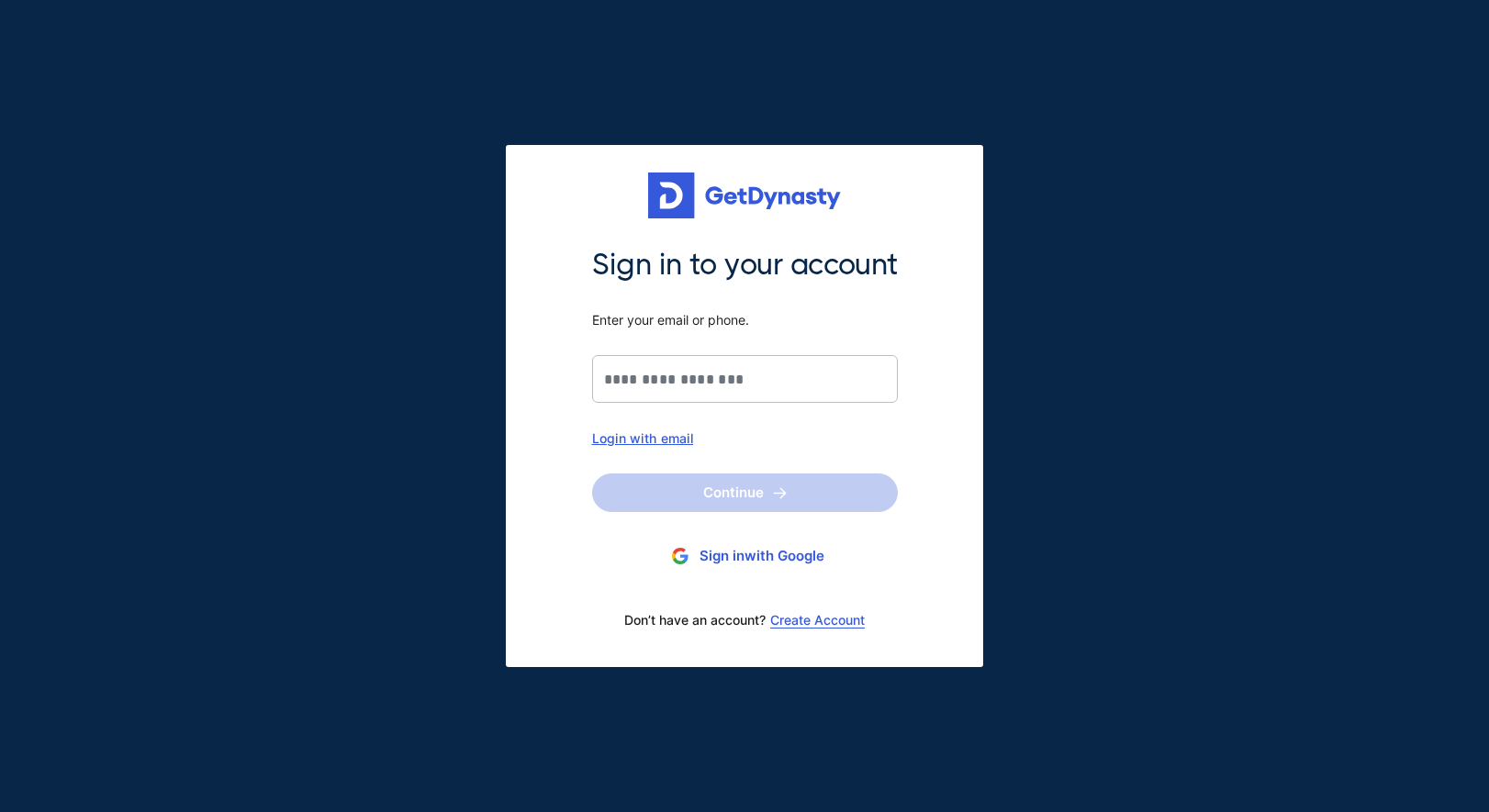
click at [769, 569] on button "Sign in with Google" at bounding box center [745, 556] width 306 height 34
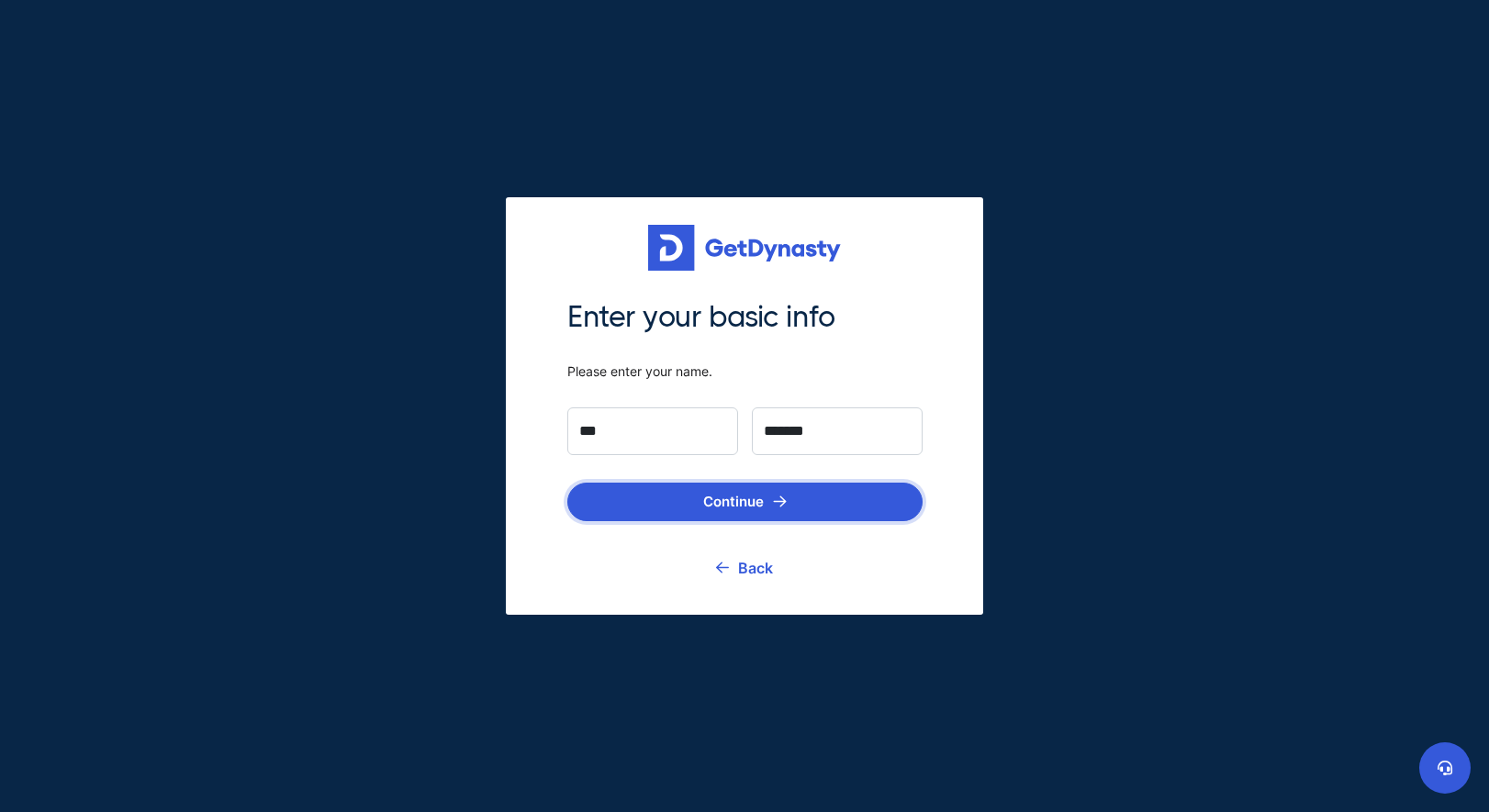
click at [910, 509] on button "Continue" at bounding box center [744, 502] width 355 height 39
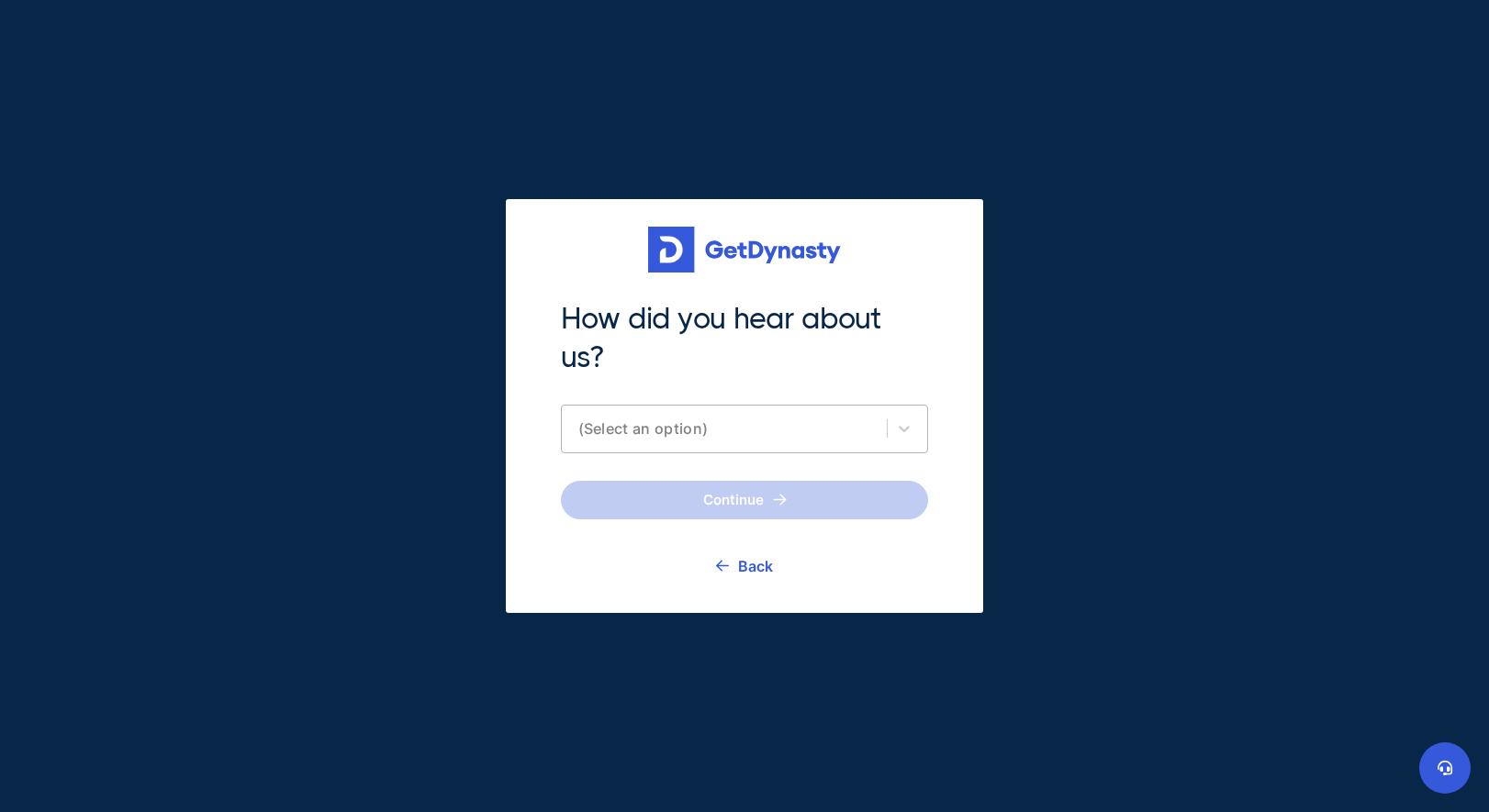
click at [856, 451] on div "(Select an option)" at bounding box center [745, 429] width 367 height 48
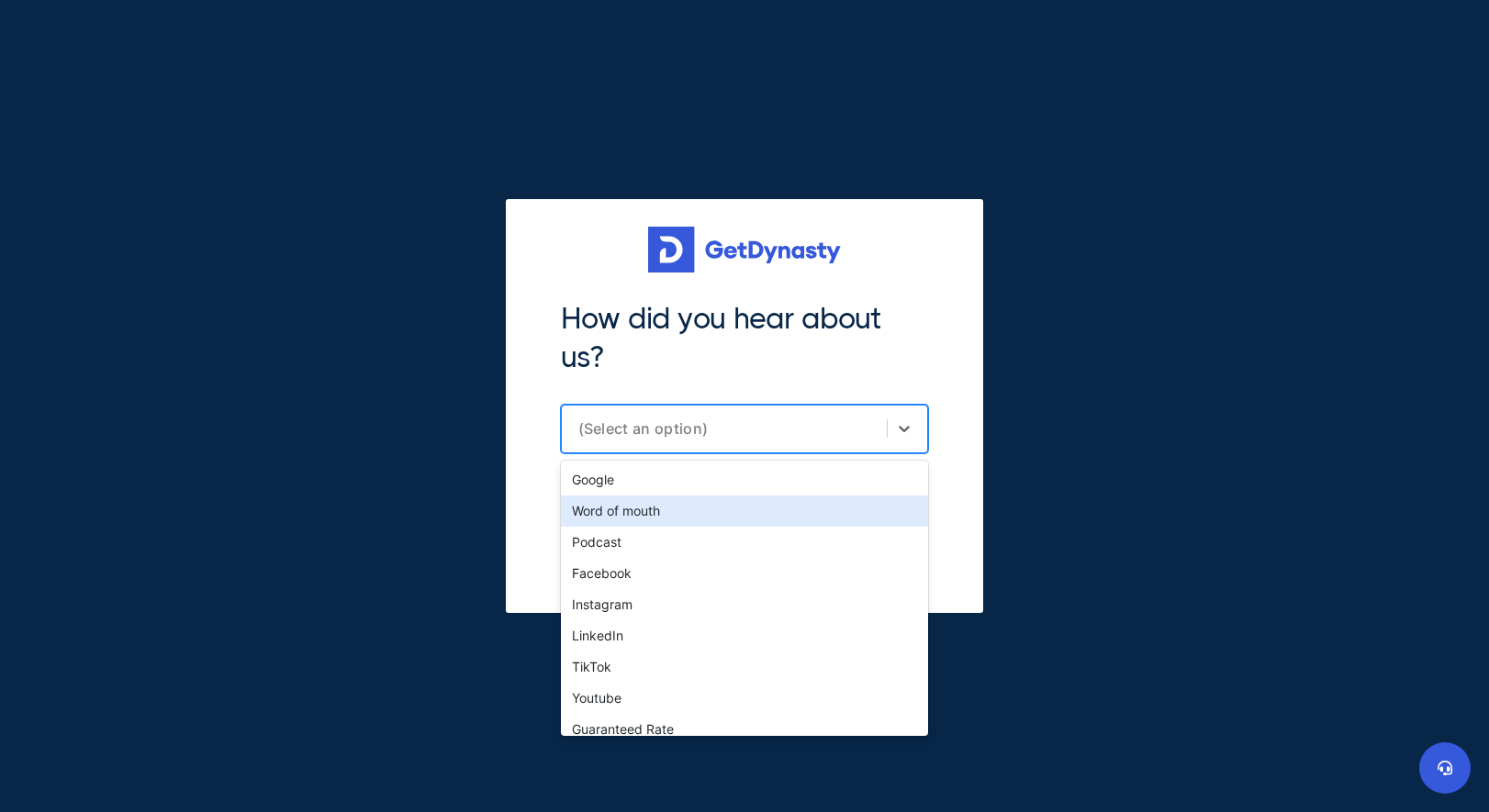
click at [841, 523] on div "Word of mouth" at bounding box center [745, 511] width 367 height 31
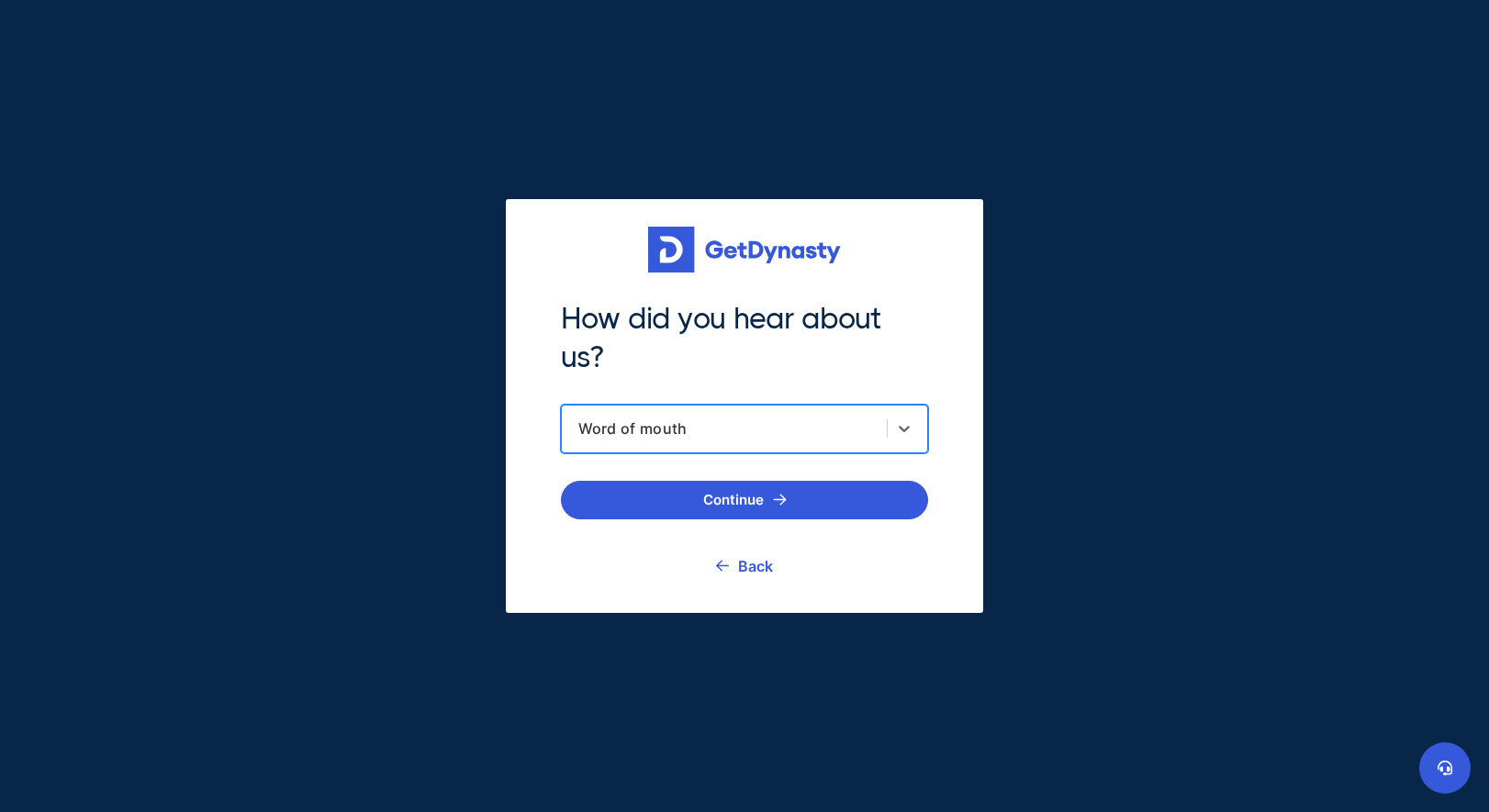
click at [841, 523] on section "Continue Back" at bounding box center [745, 533] width 367 height 105
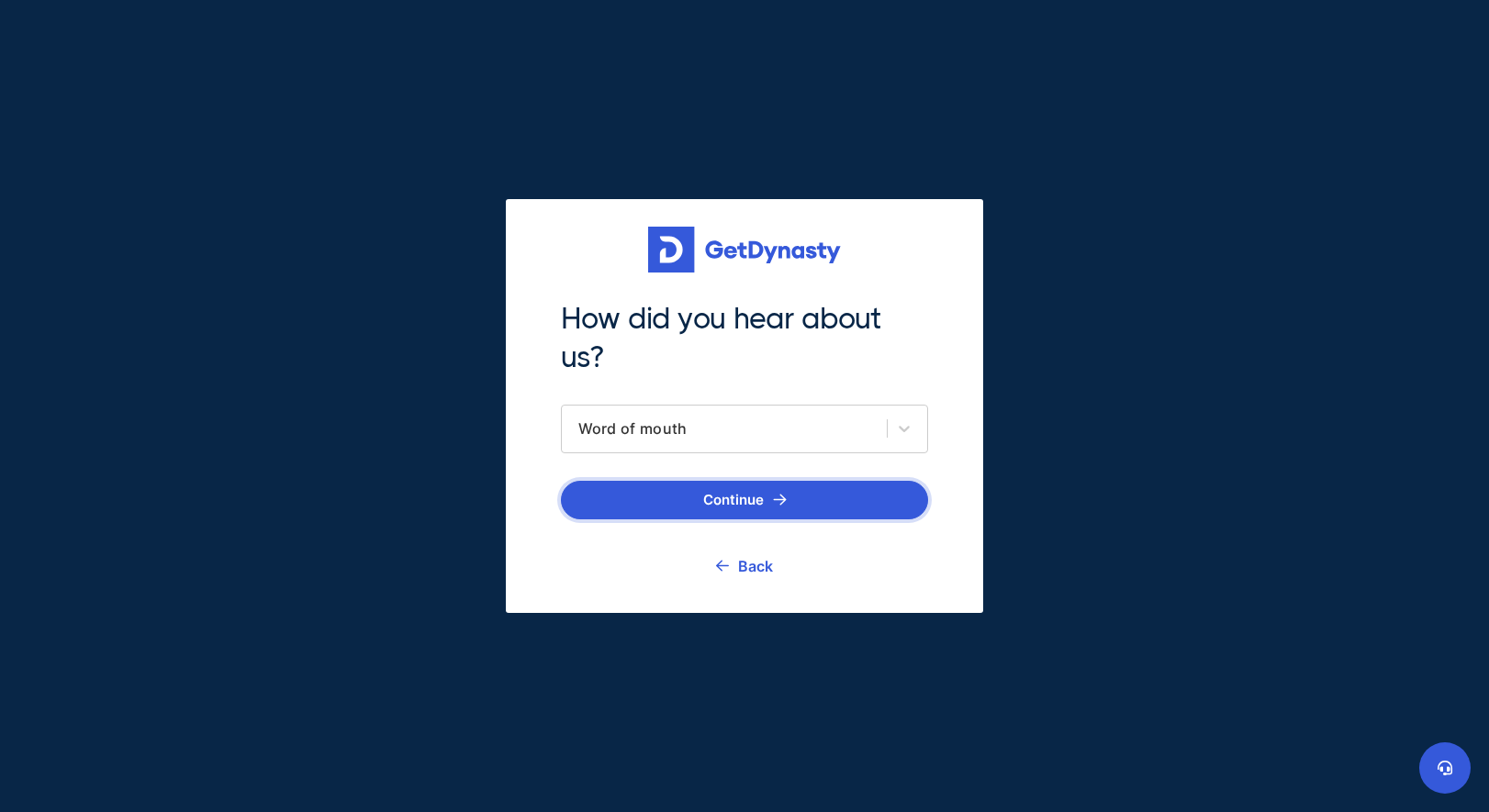
click at [842, 495] on button "Continue" at bounding box center [745, 500] width 367 height 39
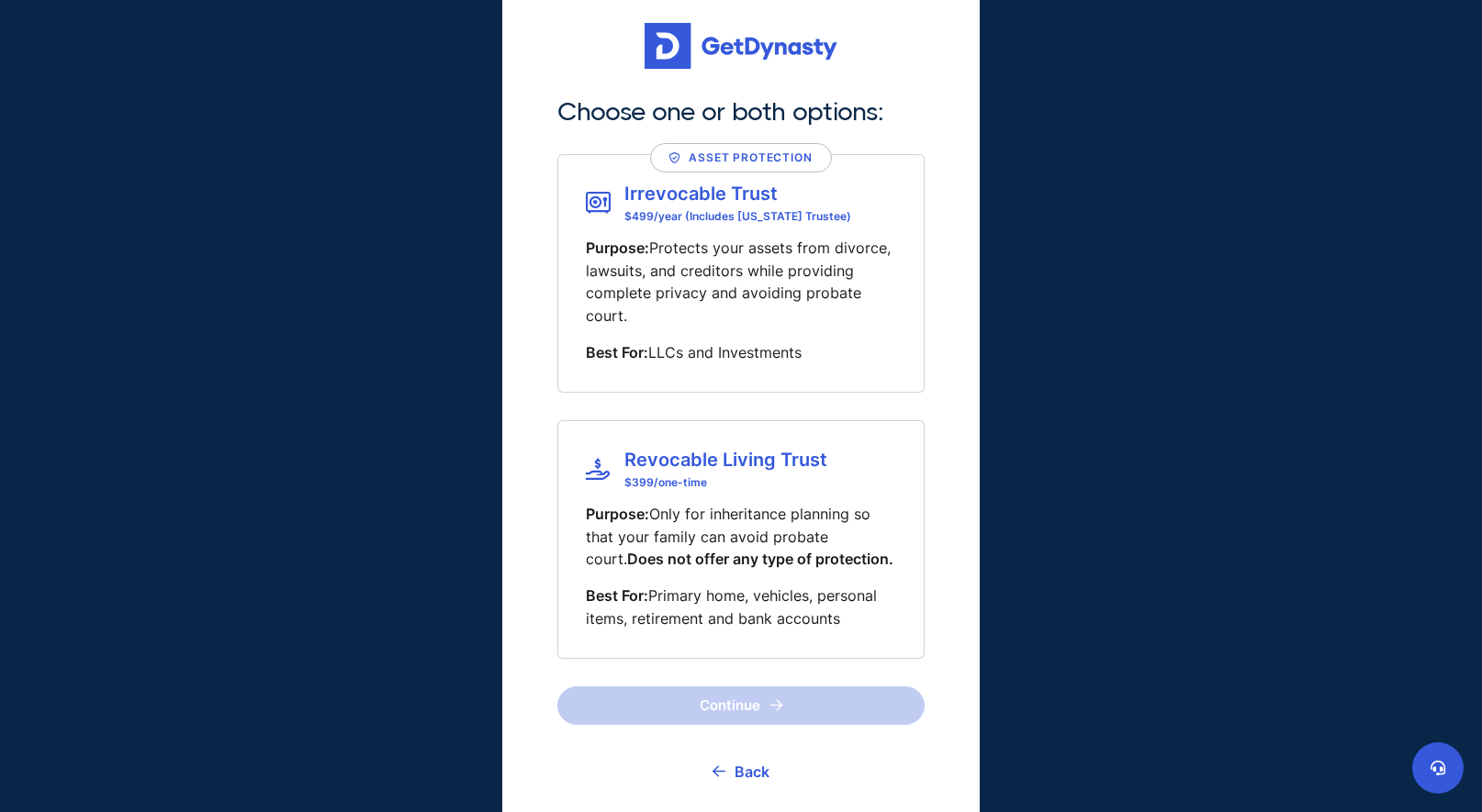
scroll to position [4, 0]
click at [827, 468] on div "Revocable Living Trust $ 399 /one-time" at bounding box center [714, 469] width 256 height 41
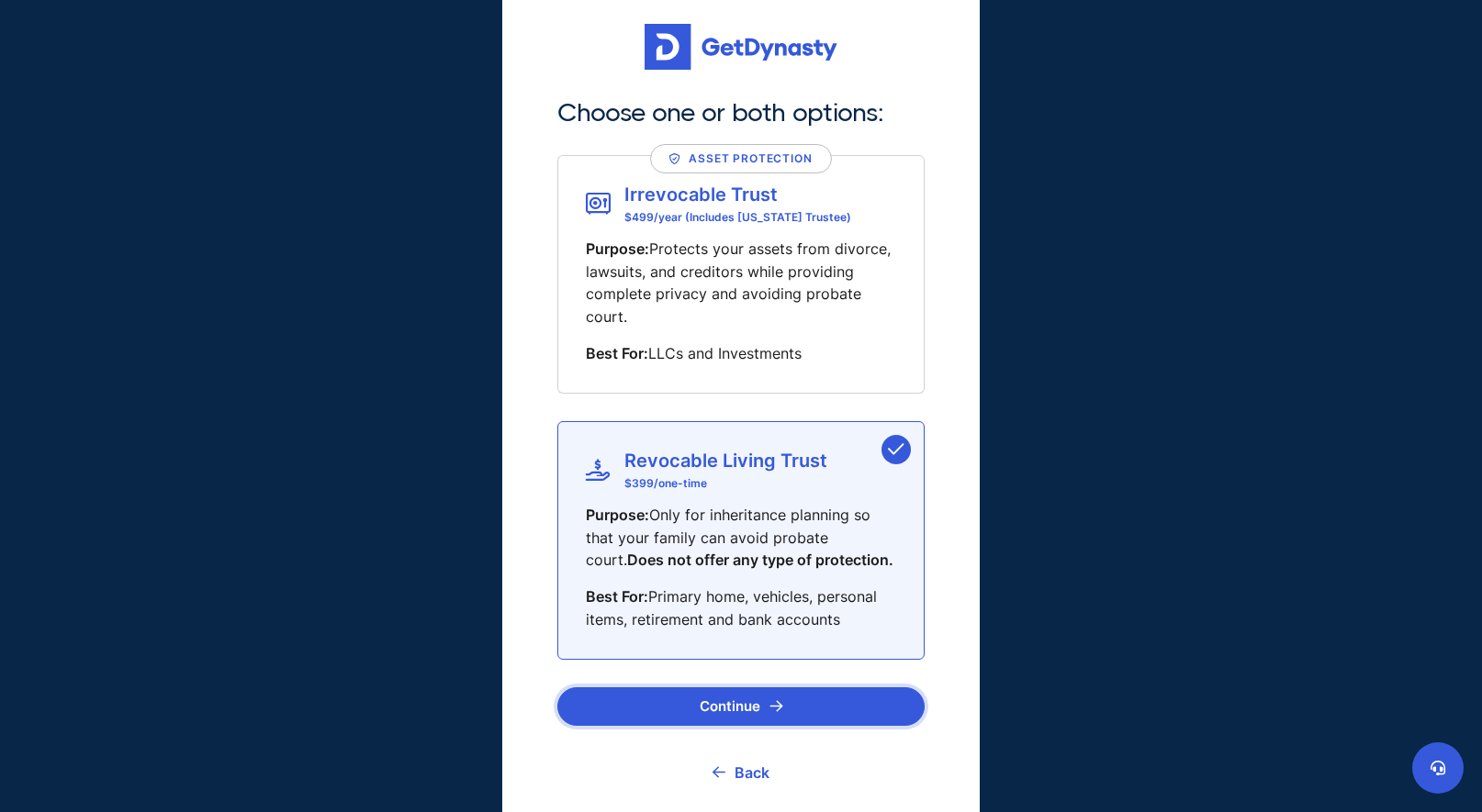
click at [802, 690] on button "Continue" at bounding box center [741, 706] width 367 height 39
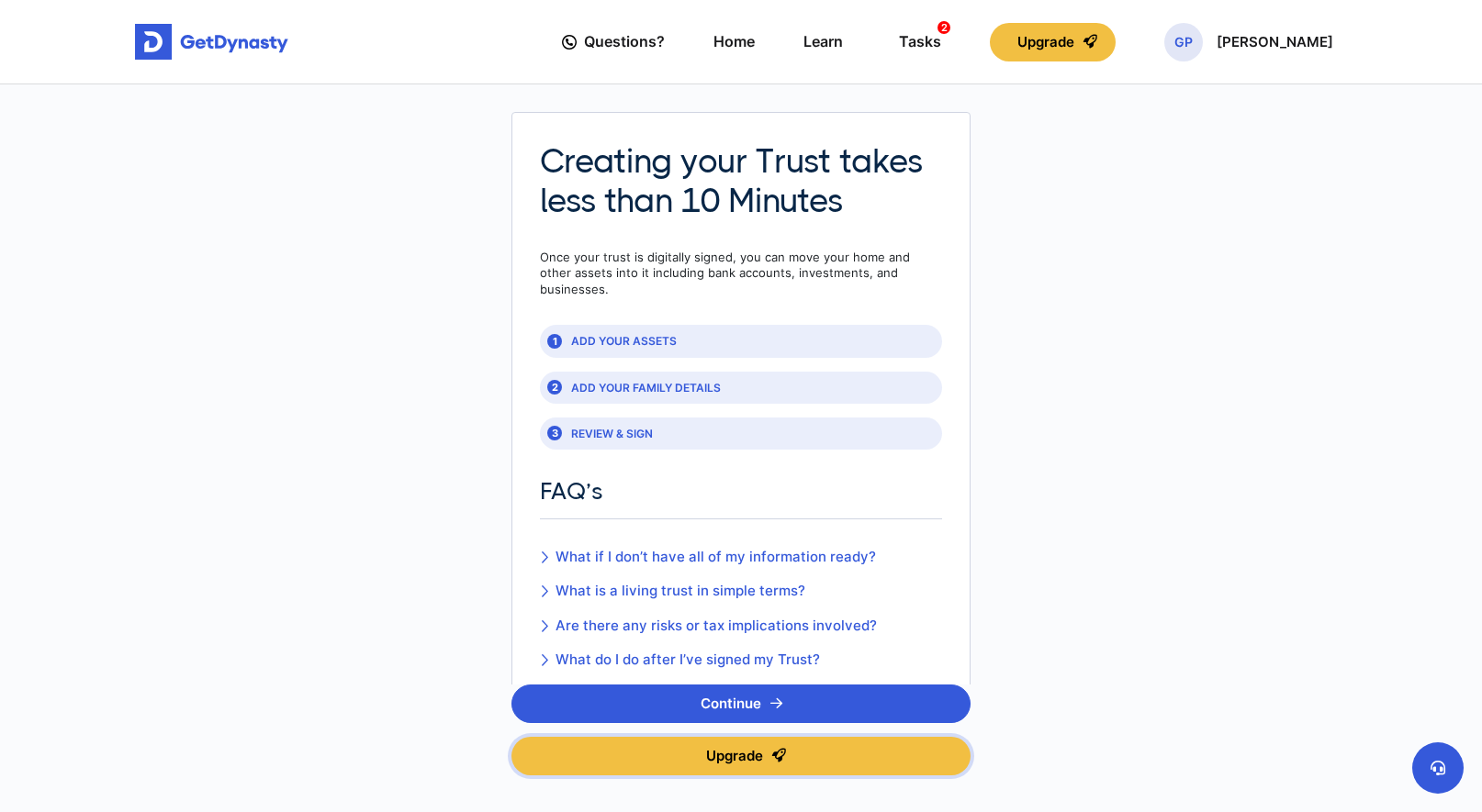
click at [843, 745] on button "Upgrade" at bounding box center [741, 756] width 459 height 39
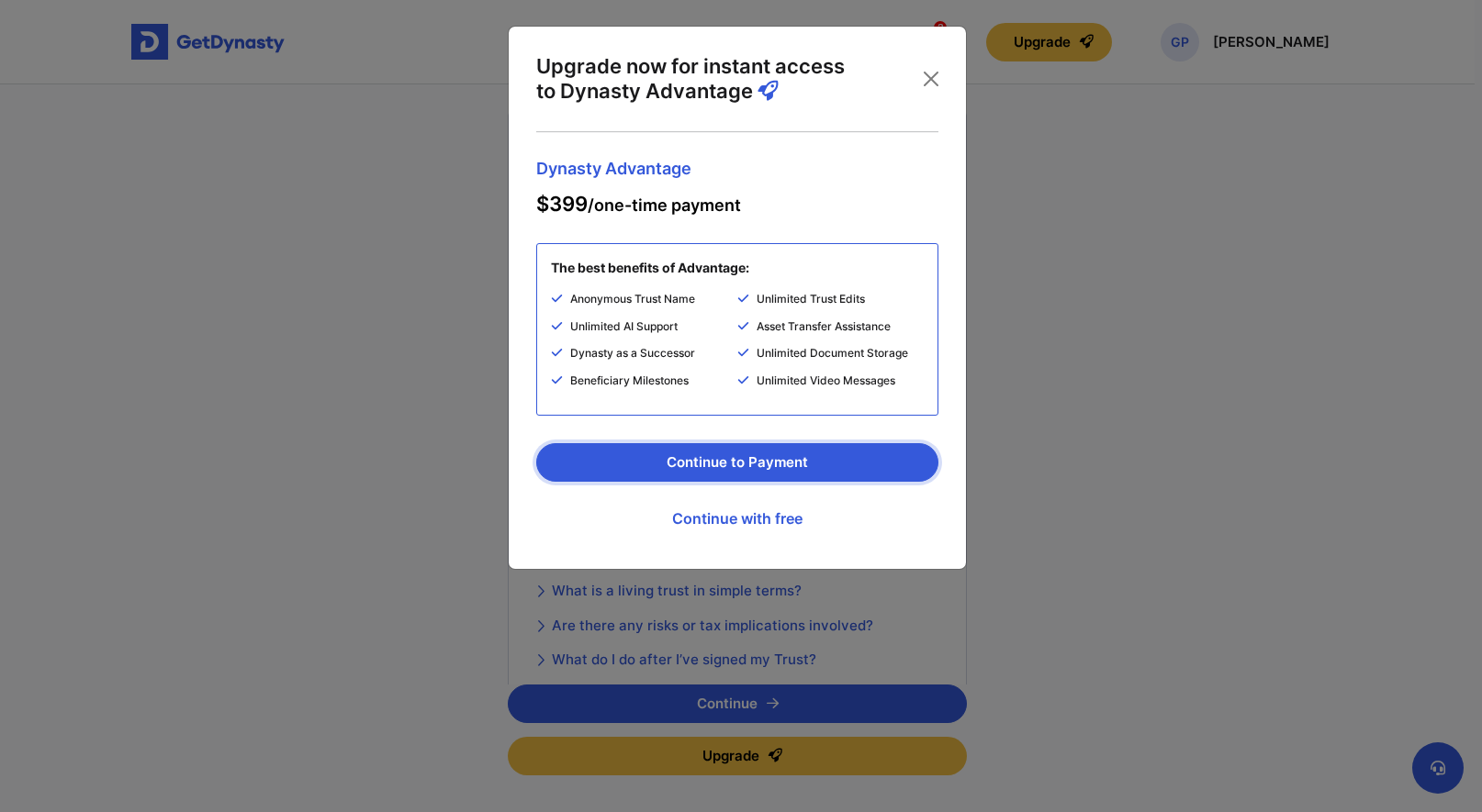
click at [824, 477] on button "Continue to Payment" at bounding box center [737, 462] width 402 height 39
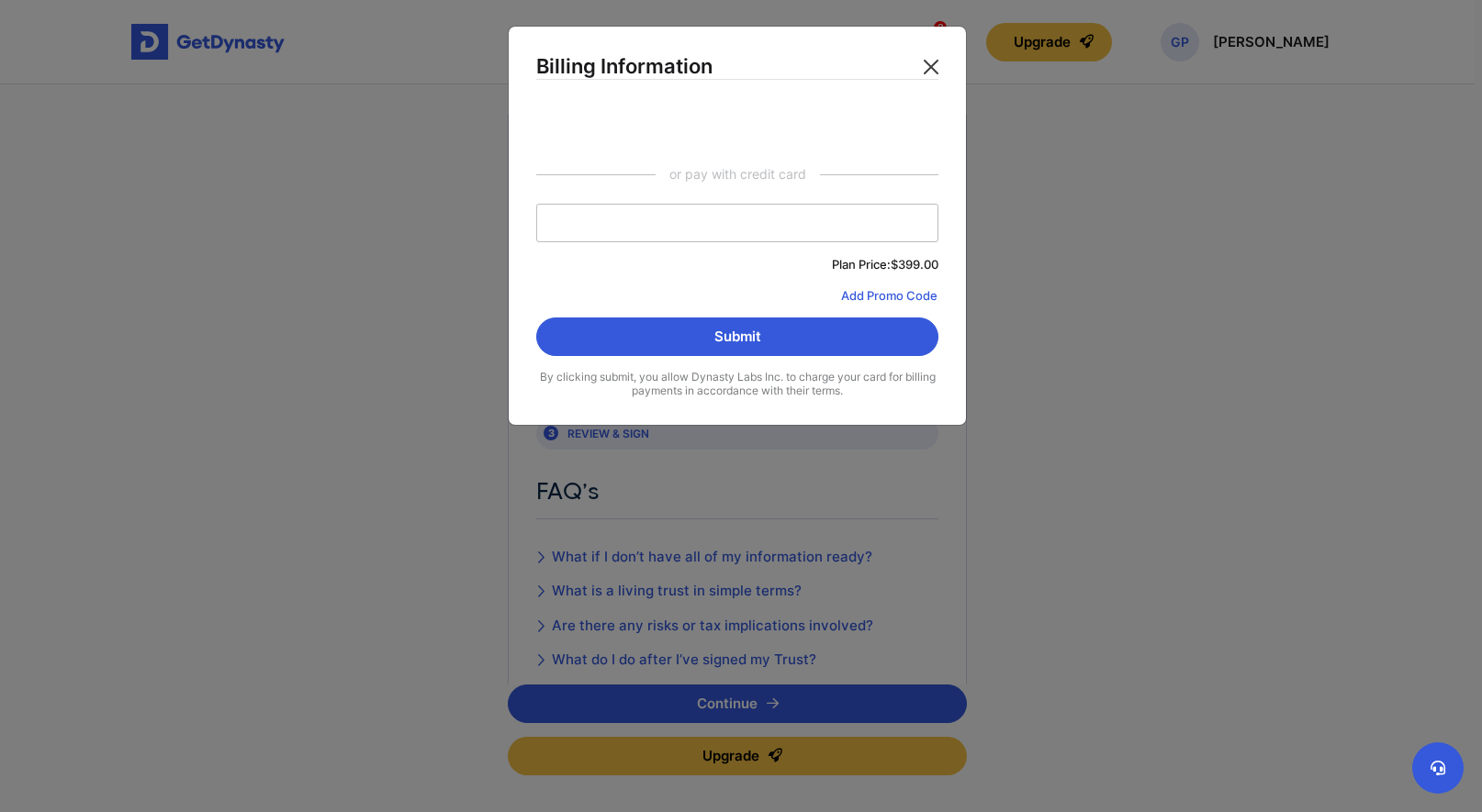
click at [925, 62] on button "Close" at bounding box center [931, 66] width 29 height 29
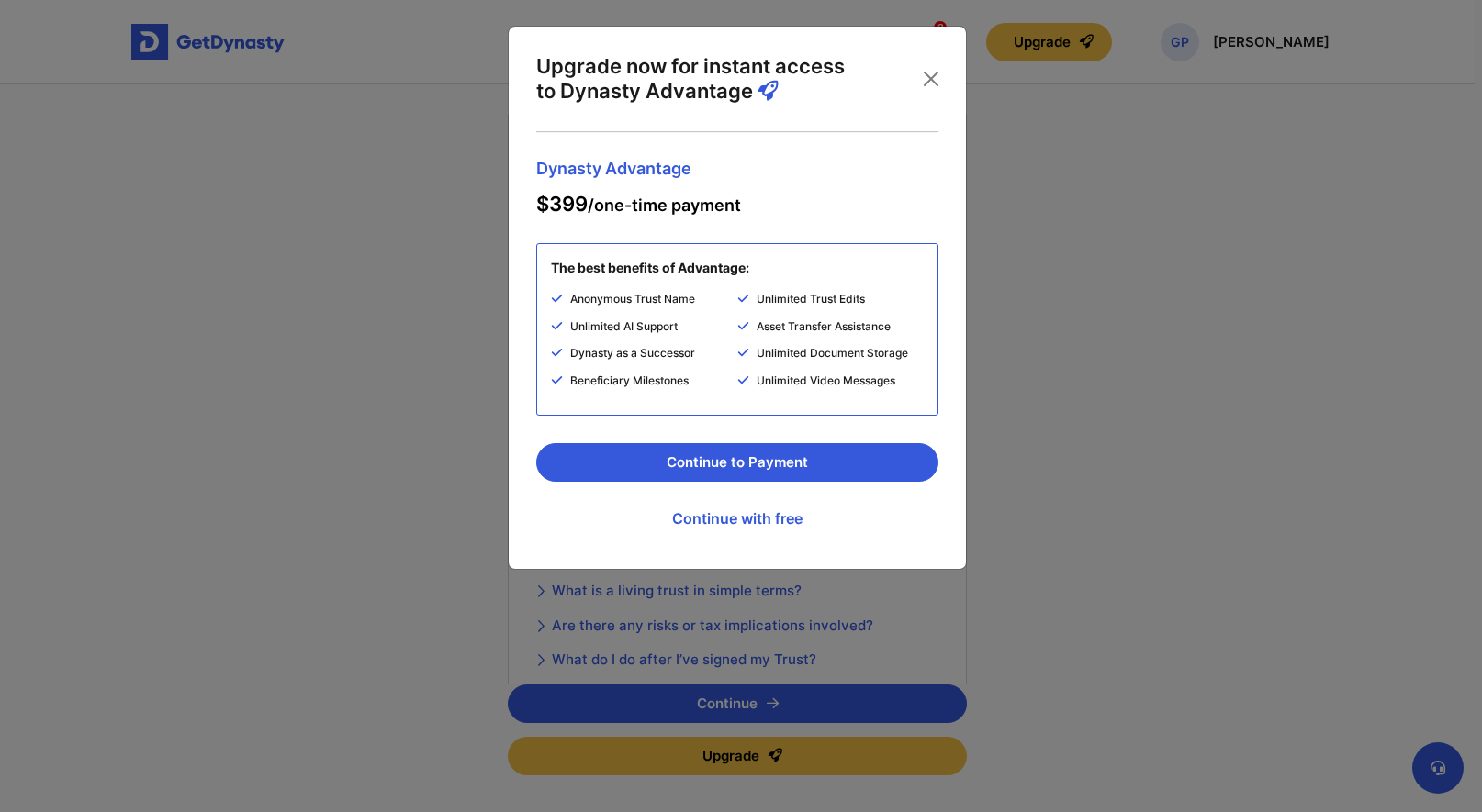
click at [925, 62] on div "Upgrade now for instant access to Dynasty Advantage" at bounding box center [737, 79] width 402 height 49
click at [928, 66] on button "Close" at bounding box center [931, 79] width 29 height 29
